Goal: Task Accomplishment & Management: Use online tool/utility

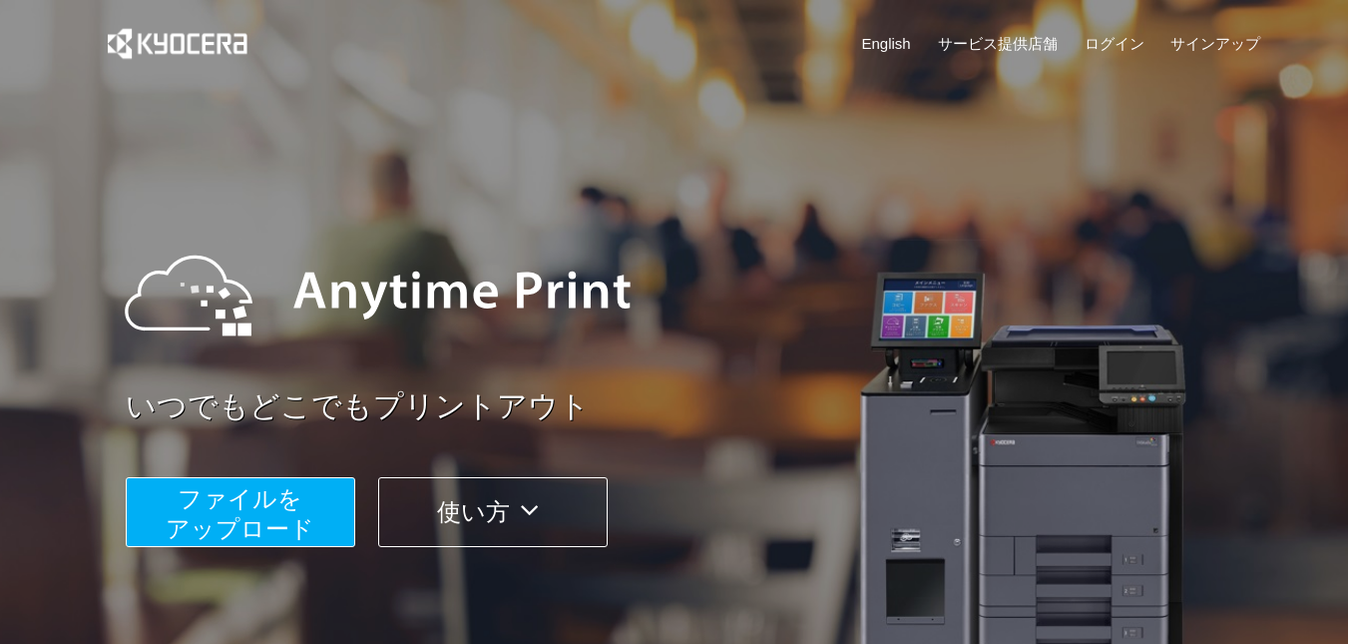
click at [177, 525] on span "ファイルを ​​アップロード" at bounding box center [240, 513] width 149 height 57
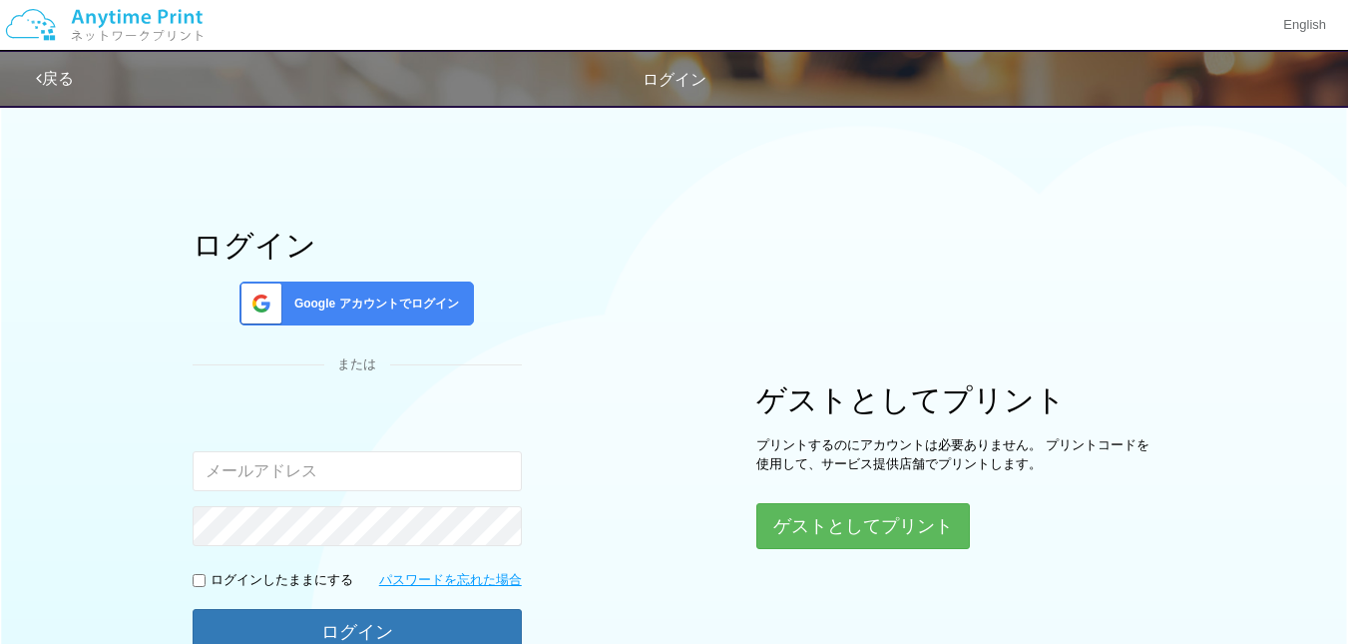
click at [412, 313] on div "Google アカウントでログイン" at bounding box center [356, 303] width 235 height 44
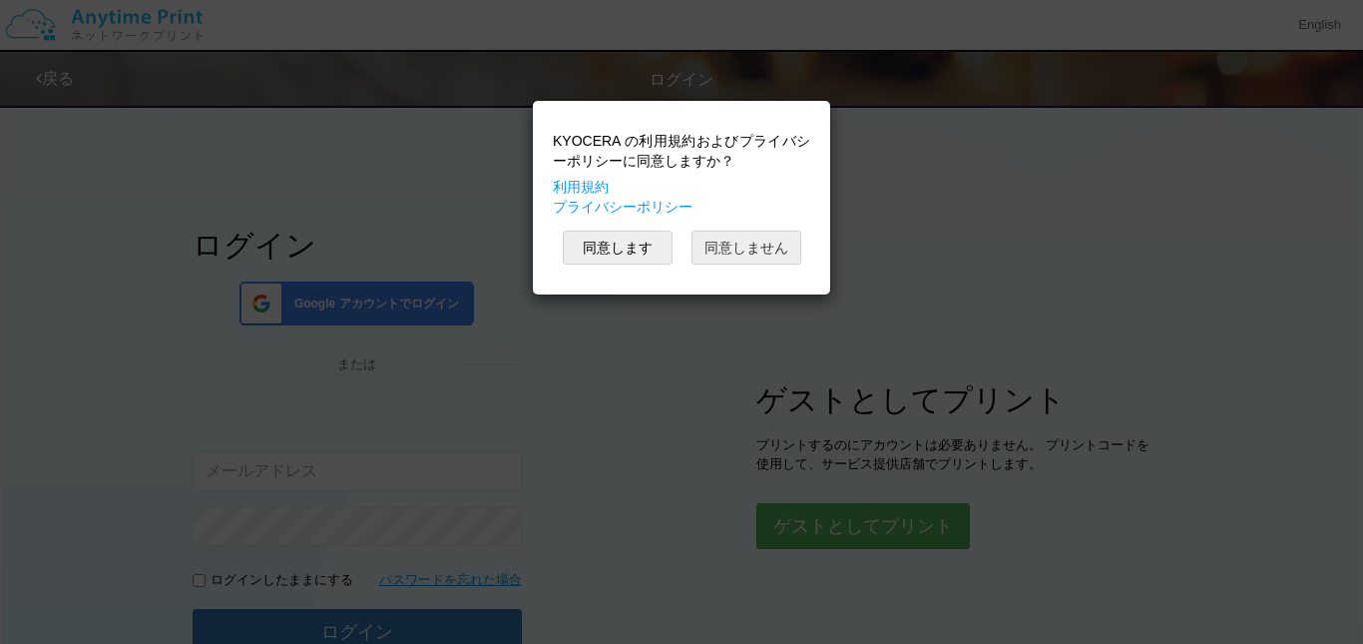
click at [739, 245] on button "同意しません" at bounding box center [747, 248] width 110 height 34
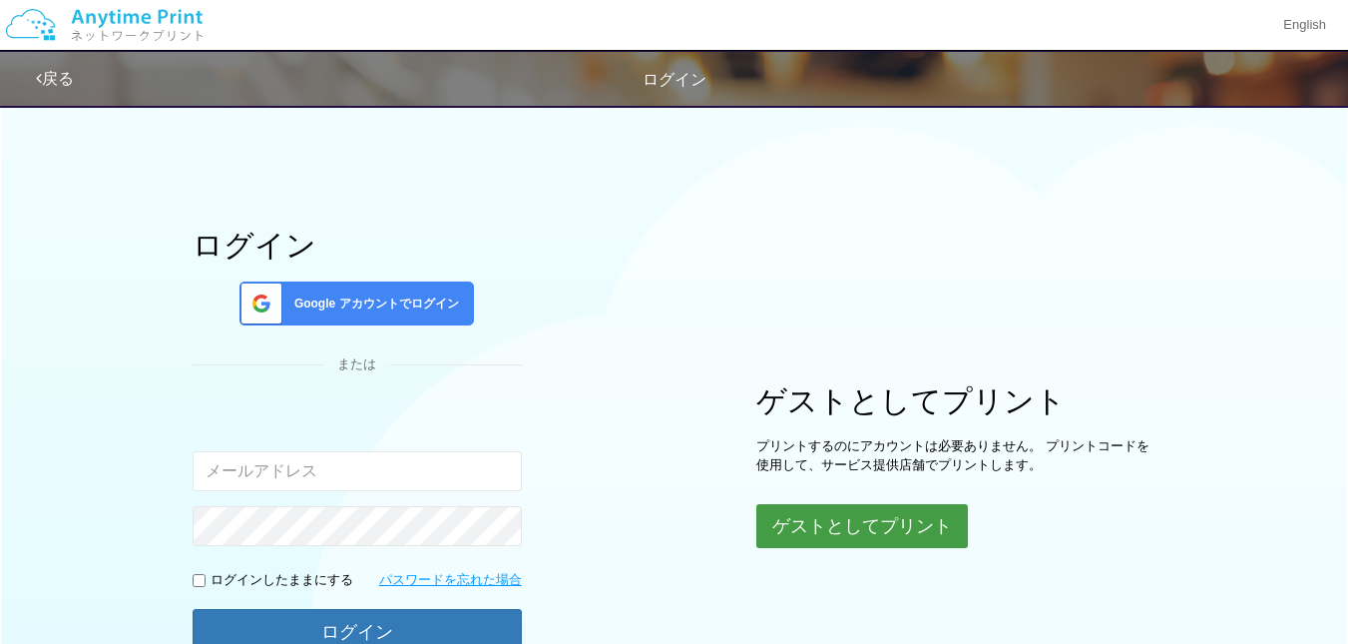
click at [812, 521] on button "ゲストとしてプリント" at bounding box center [862, 526] width 212 height 44
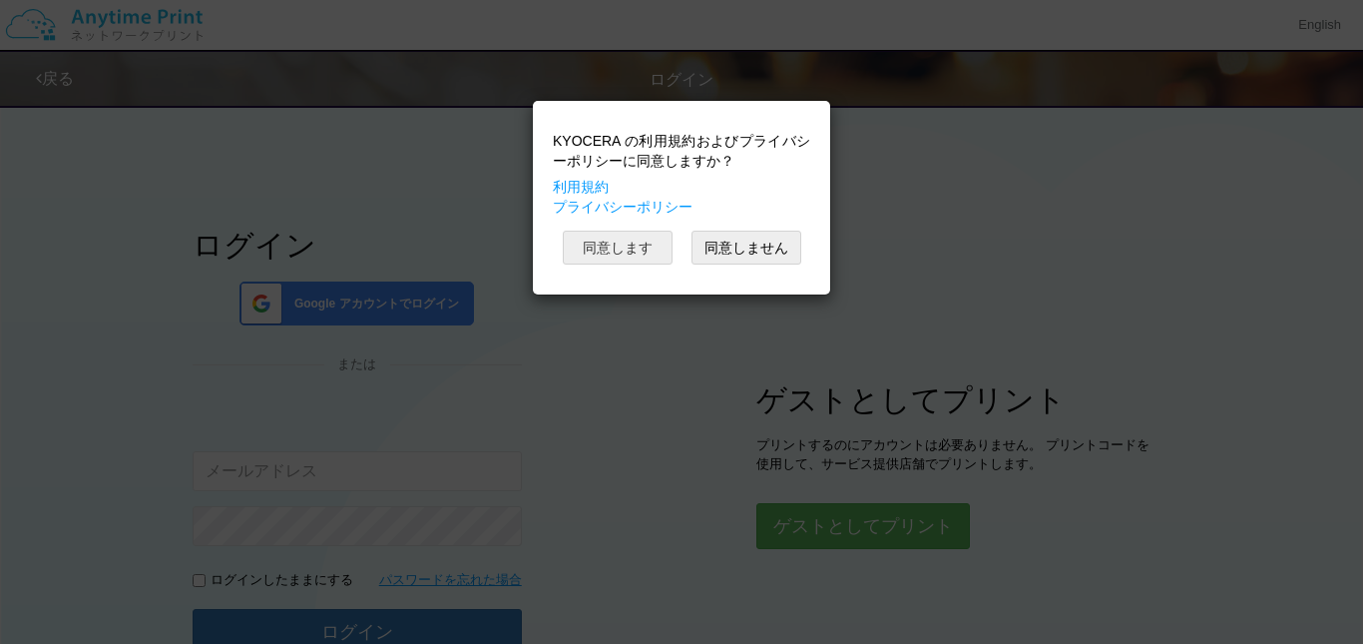
click at [635, 255] on button "同意します" at bounding box center [618, 248] width 110 height 34
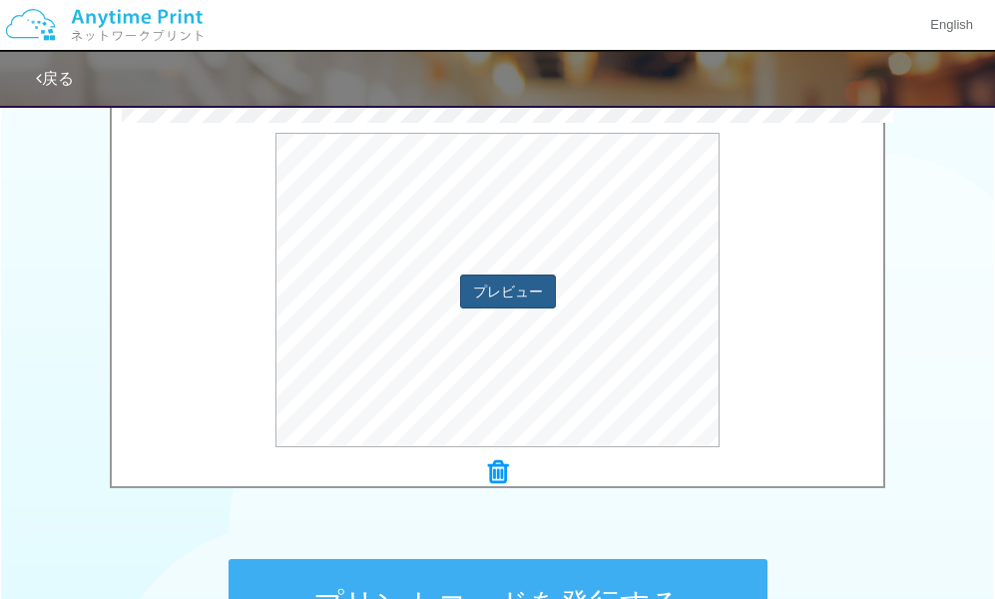
scroll to position [919, 0]
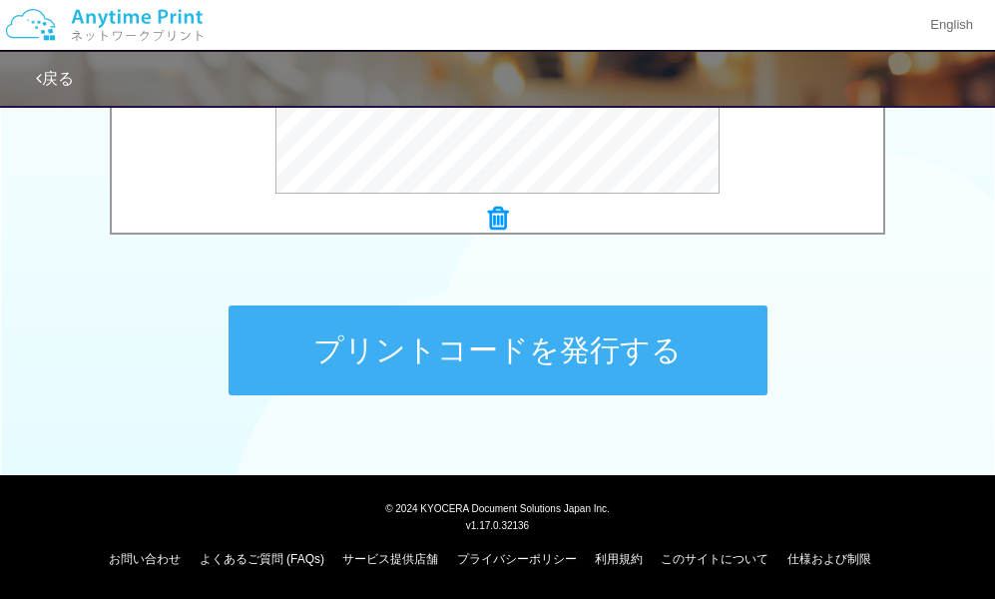
click at [521, 355] on button "プリントコードを発行する" at bounding box center [498, 350] width 539 height 90
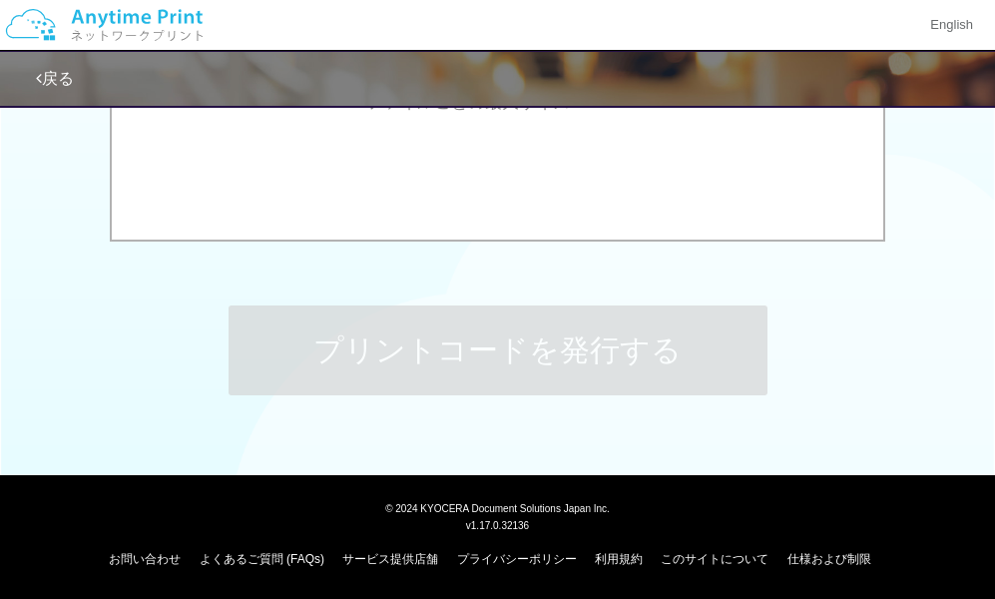
scroll to position [0, 0]
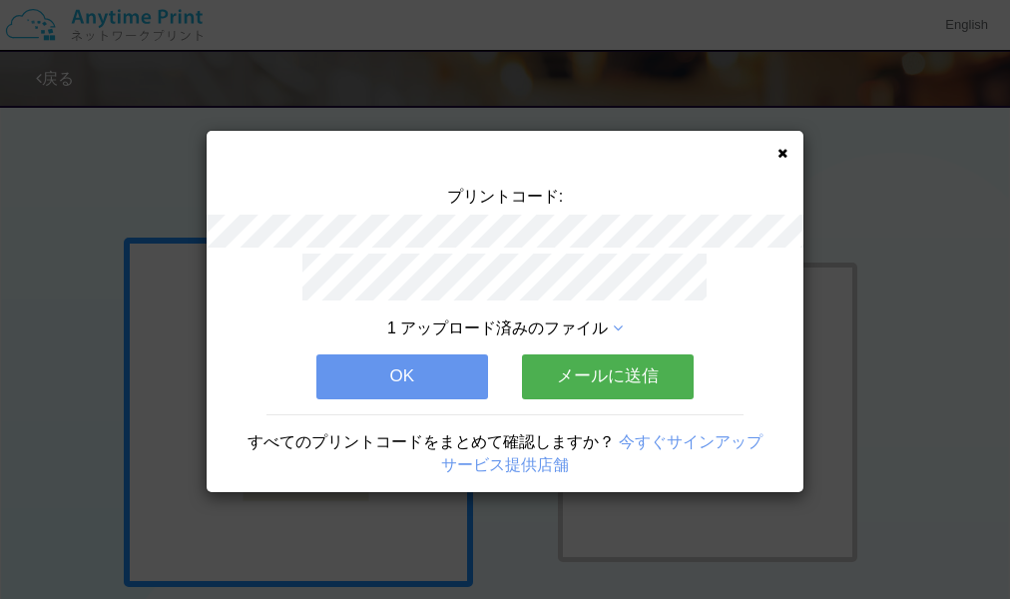
click at [776, 155] on div "プリントコード: 1 アップロード済みのファイル OK メールに送信 すべてのプリントコードをまとめて確認しますか？ 今すぐサインアップ サービス提供店舗" at bounding box center [505, 311] width 597 height 361
click at [784, 156] on icon at bounding box center [782, 153] width 10 height 13
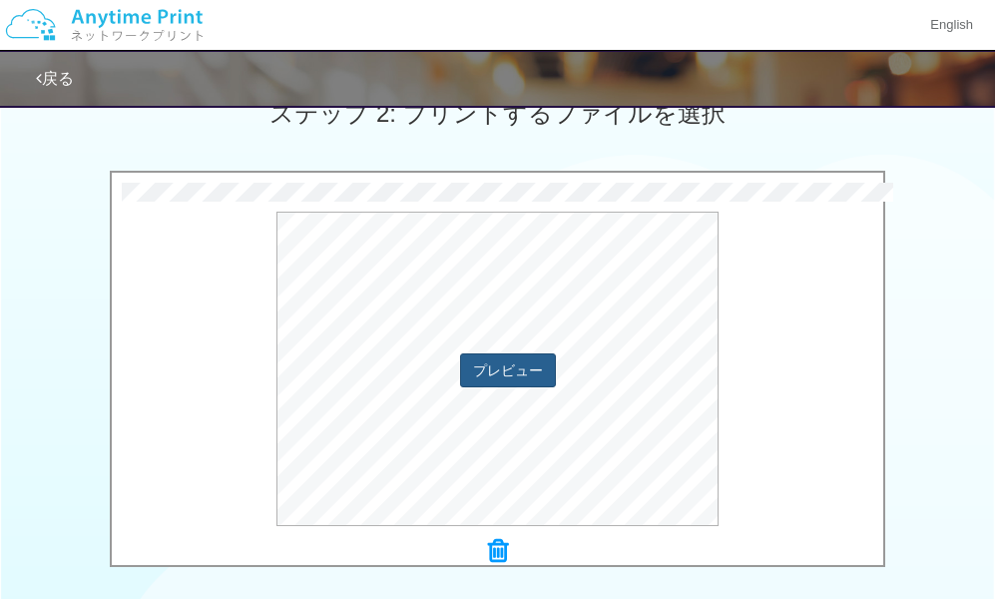
scroll to position [919, 0]
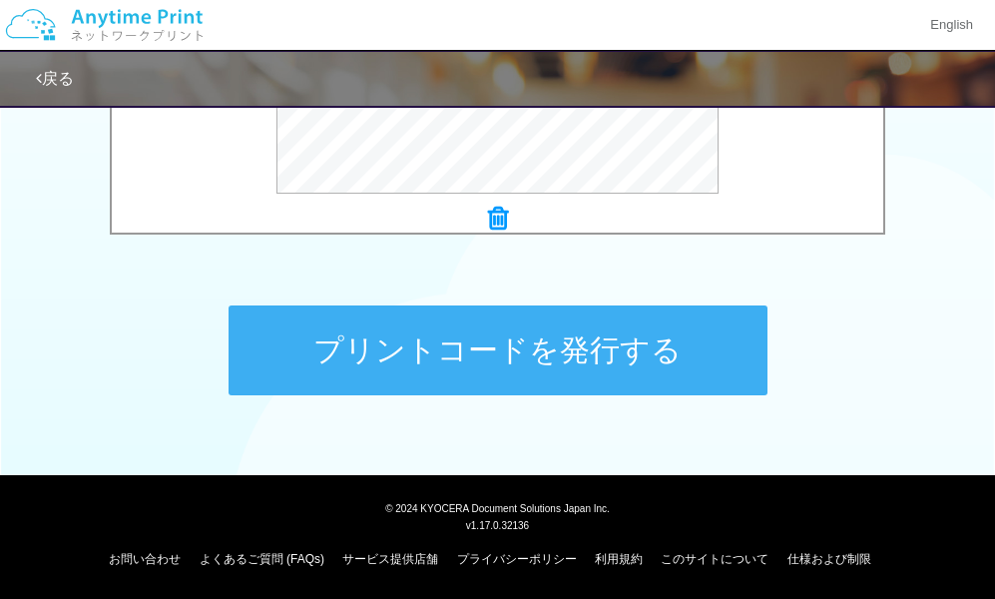
click at [499, 358] on button "プリントコードを発行する" at bounding box center [498, 350] width 539 height 90
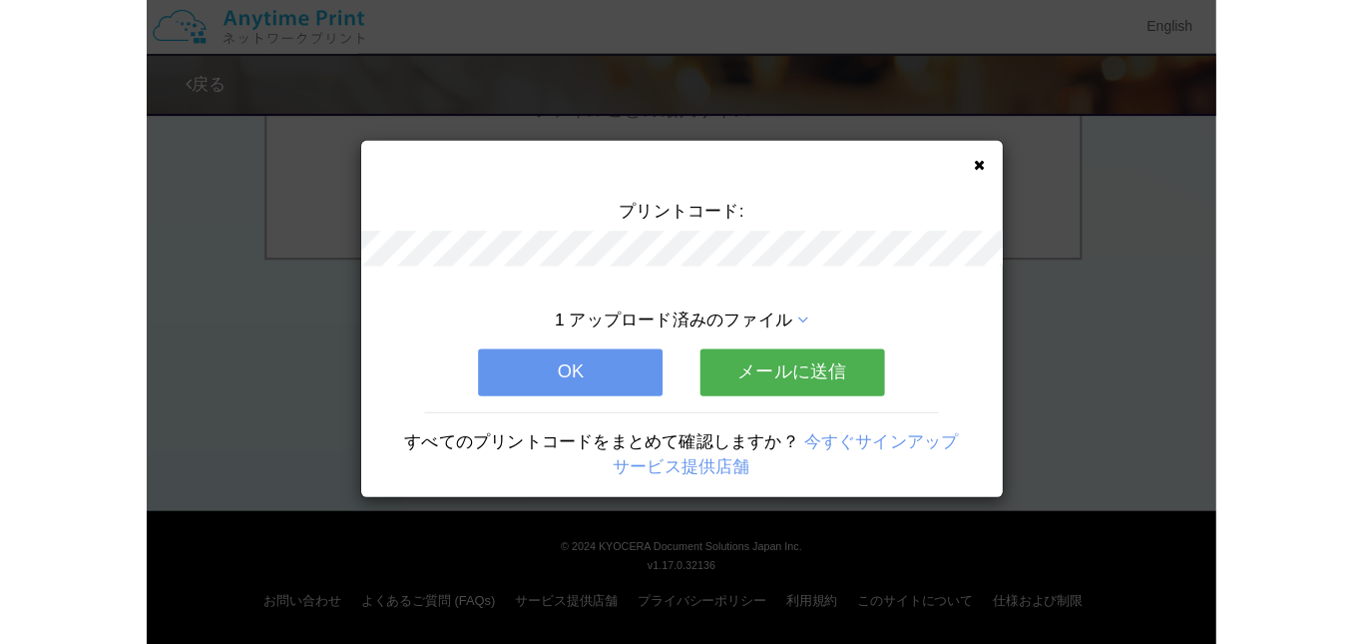
scroll to position [0, 0]
